Goal: Task Accomplishment & Management: Manage account settings

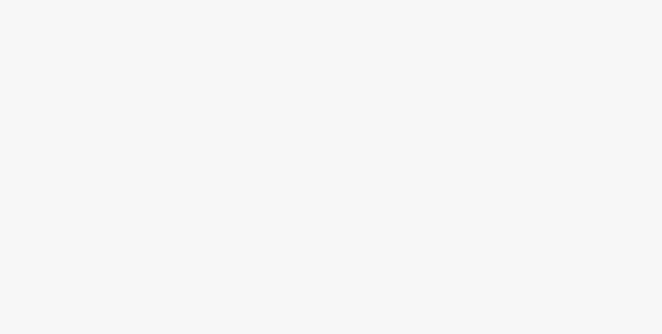
click at [205, 126] on div at bounding box center [331, 182] width 662 height 303
click at [191, 9] on body "Texto original Valora esta traducción Tu opinión servirá para ayudar a mejorar …" at bounding box center [331, 167] width 662 height 334
click at [311, 109] on div at bounding box center [331, 182] width 662 height 303
